Goal: Task Accomplishment & Management: Use online tool/utility

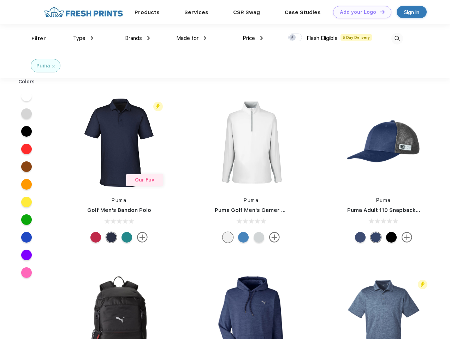
click at [360, 12] on link "Add your Logo Design Tool" at bounding box center [362, 12] width 58 height 12
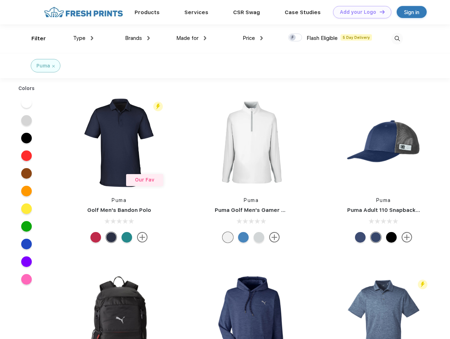
click at [0, 0] on div "Design Tool" at bounding box center [0, 0] width 0 height 0
click at [379, 12] on link "Add your Logo Design Tool" at bounding box center [362, 12] width 58 height 12
click at [34, 39] on div "Filter" at bounding box center [38, 39] width 14 height 8
click at [83, 38] on span "Type" at bounding box center [79, 38] width 12 height 6
click at [137, 38] on span "Brands" at bounding box center [133, 38] width 17 height 6
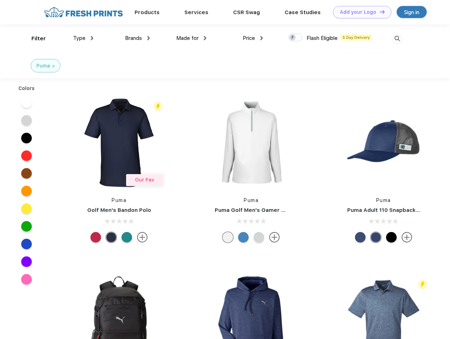
click at [192, 38] on span "Made for" at bounding box center [187, 38] width 22 height 6
click at [253, 38] on span "Price" at bounding box center [249, 38] width 12 height 6
click at [295, 38] on div at bounding box center [295, 38] width 14 height 8
click at [293, 38] on input "checkbox" at bounding box center [290, 35] width 5 height 5
click at [397, 39] on img at bounding box center [398, 39] width 12 height 12
